Goal: Navigation & Orientation: Find specific page/section

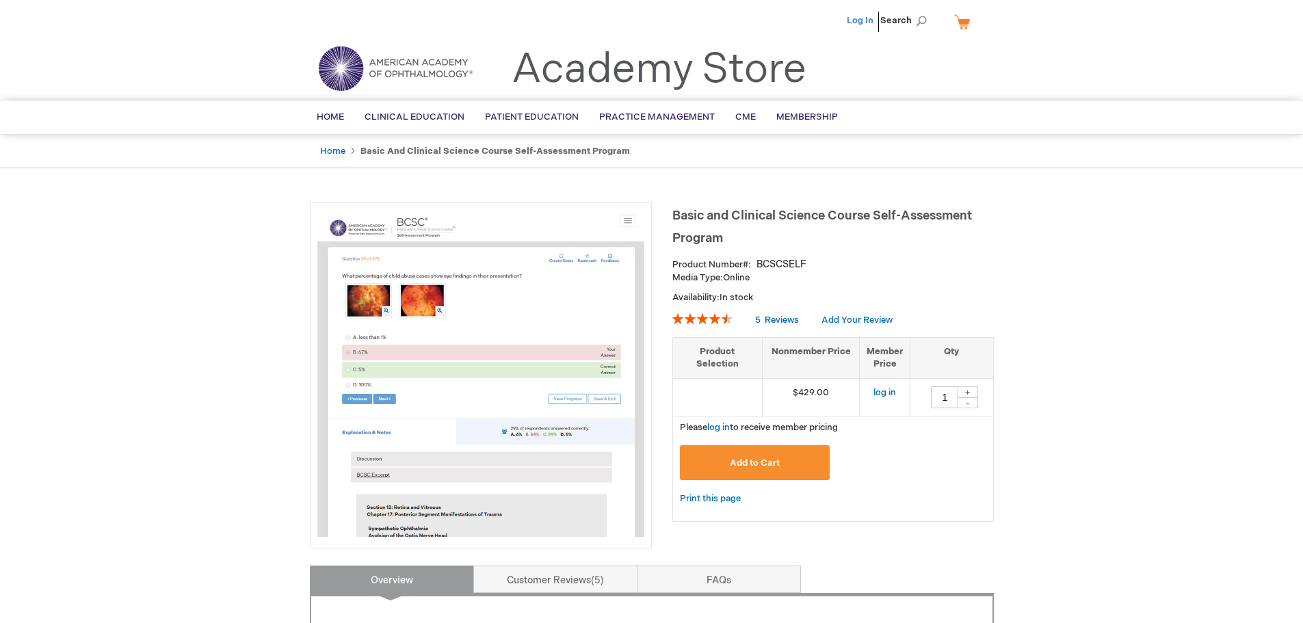
click at [872, 18] on link "Log In" at bounding box center [860, 20] width 27 height 11
drag, startPoint x: 0, startPoint y: 0, endPoint x: 174, endPoint y: 203, distance: 267.3
click at [779, 153] on ul "Home Basic and Clinical Science Course Self-Assessment Program" at bounding box center [652, 152] width 684 height 34
click at [337, 117] on span "Home" at bounding box center [330, 117] width 27 height 11
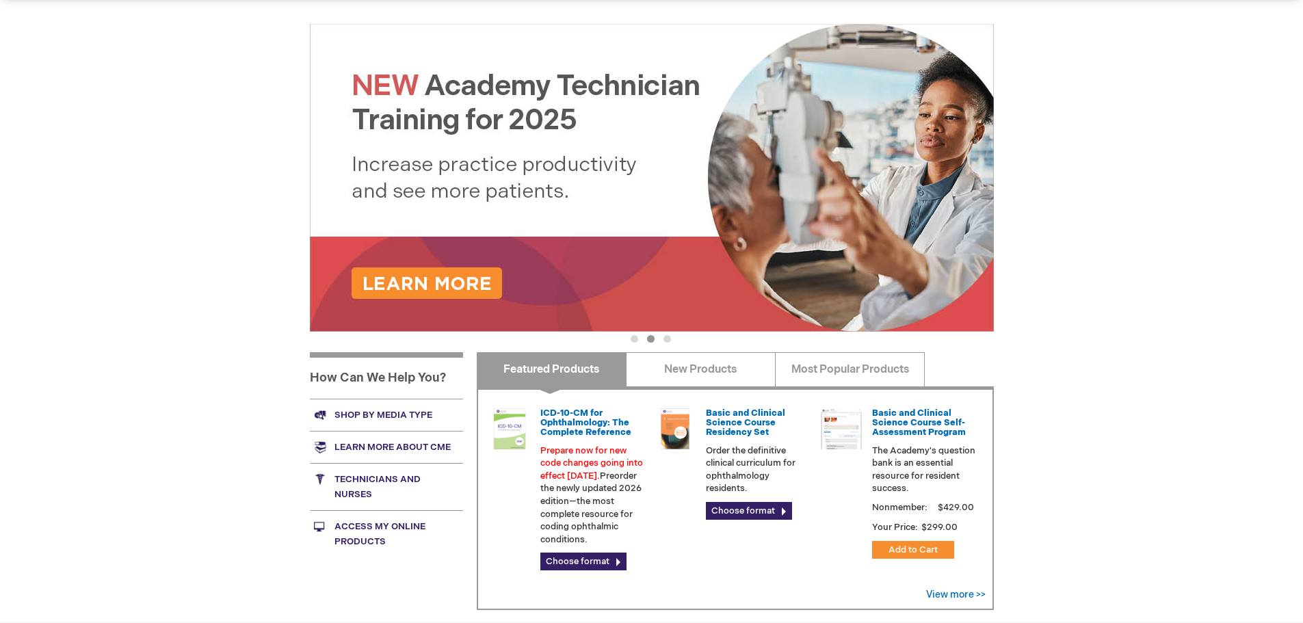
scroll to position [137, 0]
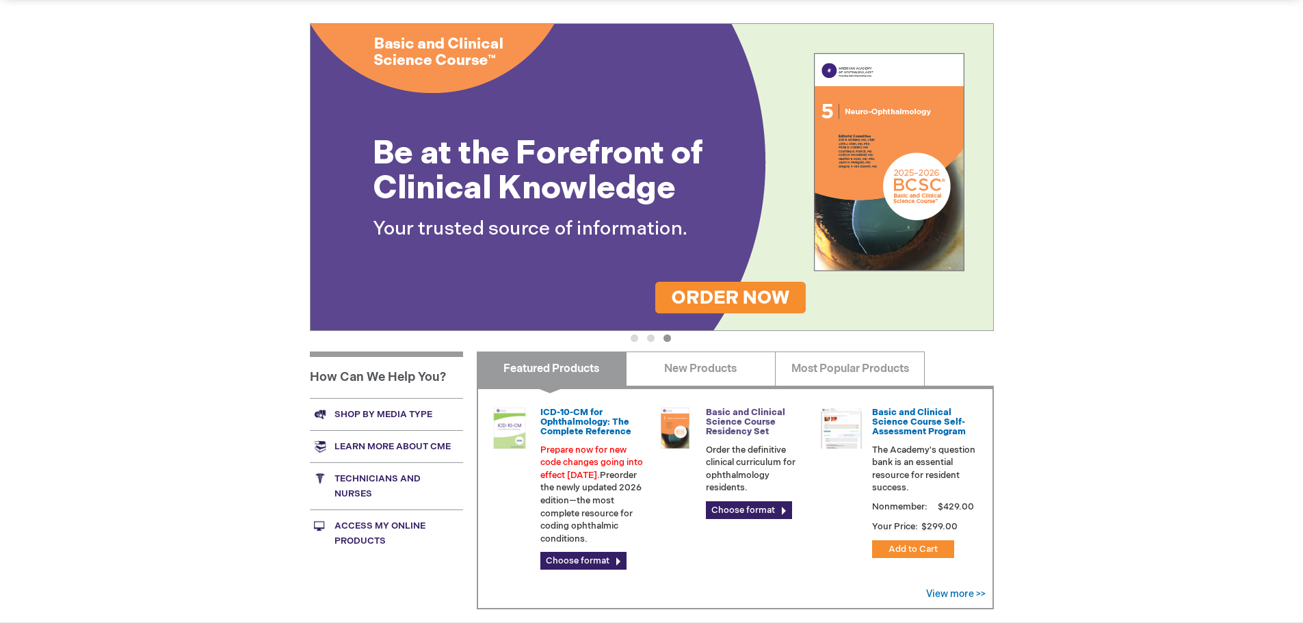
click at [744, 424] on link "Basic and Clinical Science Course Residency Set" at bounding box center [745, 422] width 79 height 31
click at [376, 528] on link "Access My Online Products" at bounding box center [386, 533] width 153 height 47
